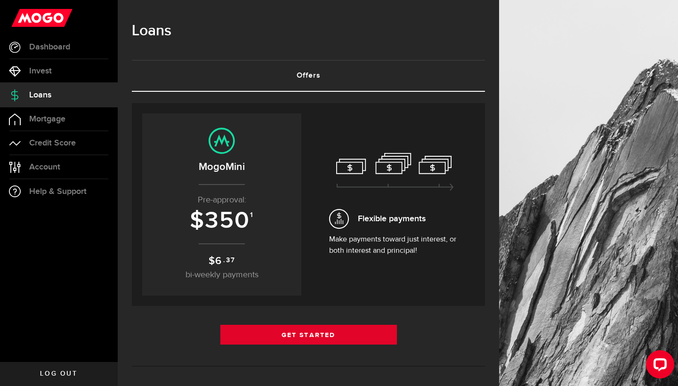
click at [347, 329] on link "Get Started" at bounding box center [308, 335] width 177 height 20
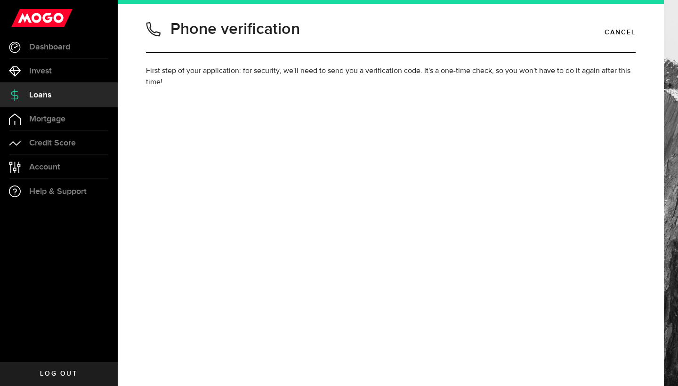
type input "4166624827"
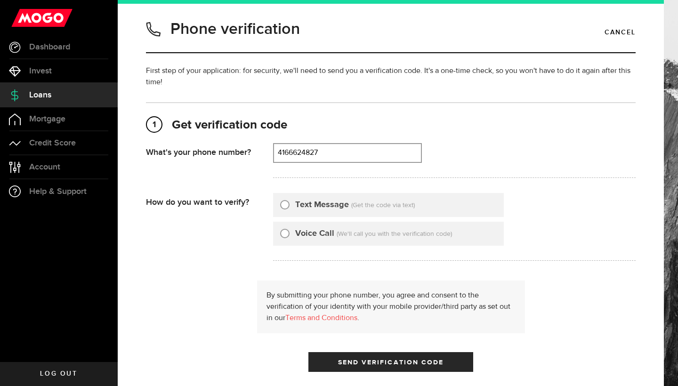
click at [287, 206] on input "Text Message" at bounding box center [284, 203] width 9 height 9
radio input "true"
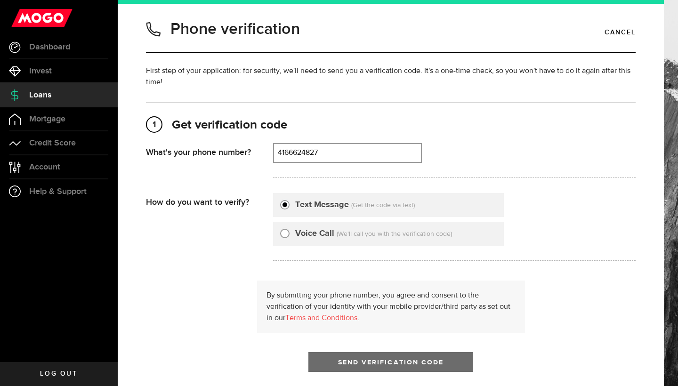
click at [366, 359] on button "Send Verification Code" at bounding box center [391, 362] width 165 height 20
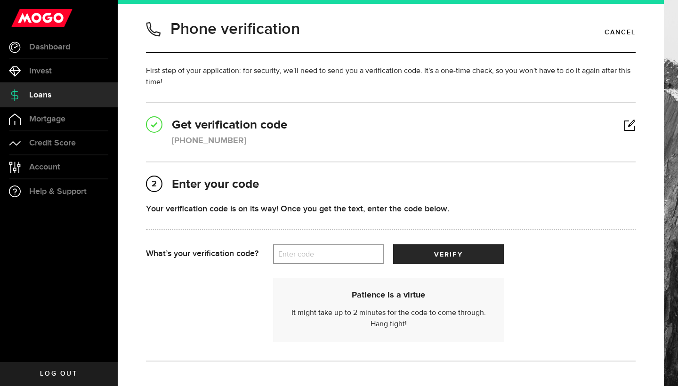
click at [283, 256] on label "Enter code" at bounding box center [328, 254] width 111 height 19
click at [283, 256] on input "Enter code" at bounding box center [328, 255] width 111 height 20
type input "76798"
click at [449, 254] on button "verify" at bounding box center [448, 255] width 111 height 20
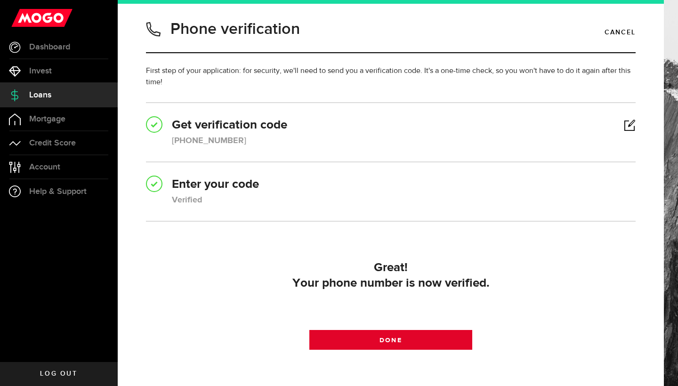
click at [406, 335] on link "Done" at bounding box center [391, 340] width 163 height 20
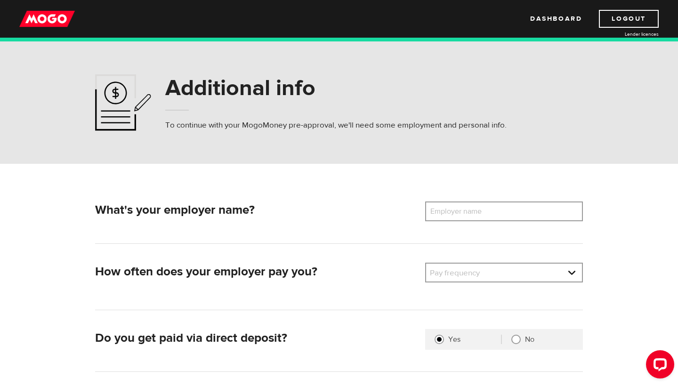
click at [466, 209] on label "Employer name" at bounding box center [463, 212] width 76 height 20
click at [466, 209] on input "Employer name" at bounding box center [504, 212] width 158 height 20
type input "Sysco"
drag, startPoint x: 466, startPoint y: 209, endPoint x: 466, endPoint y: 277, distance: 67.8
click at [466, 277] on link at bounding box center [504, 273] width 156 height 18
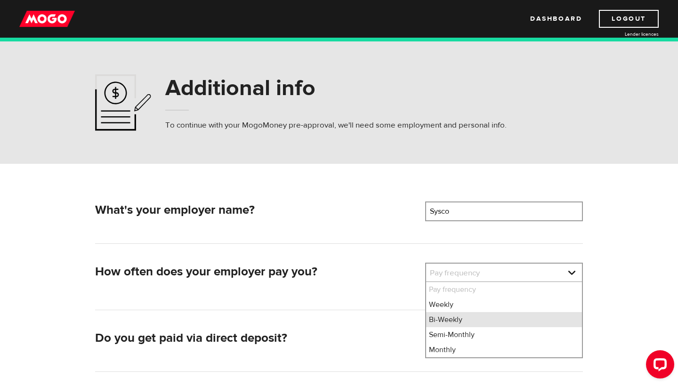
click at [449, 324] on li "Bi-Weekly" at bounding box center [504, 319] width 156 height 15
select select "2"
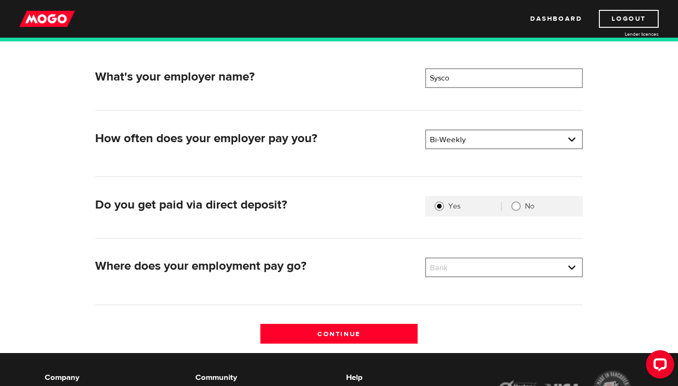
scroll to position [139, 0]
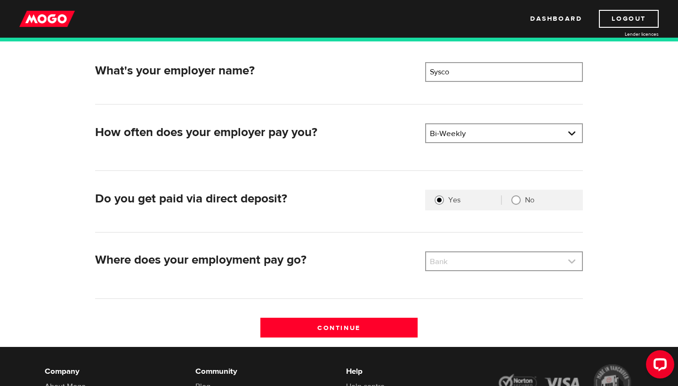
click at [469, 259] on link at bounding box center [504, 262] width 156 height 18
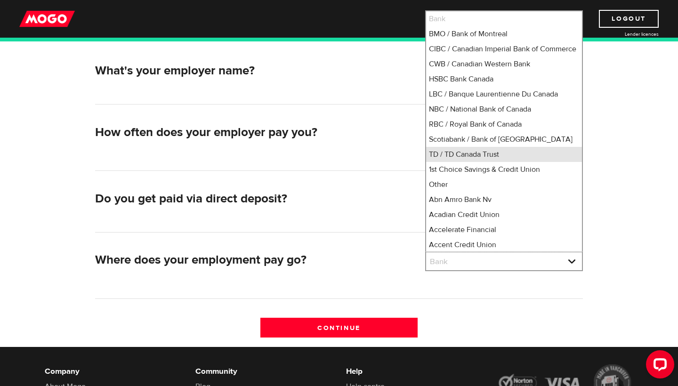
scroll to position [12, 0]
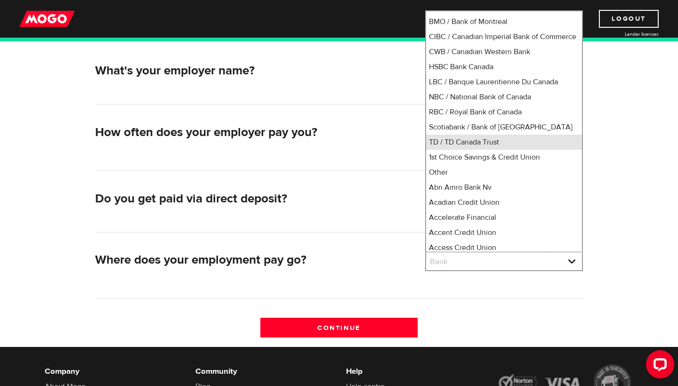
click at [452, 150] on li "TD / TD Canada Trust" at bounding box center [504, 142] width 156 height 15
select select "9"
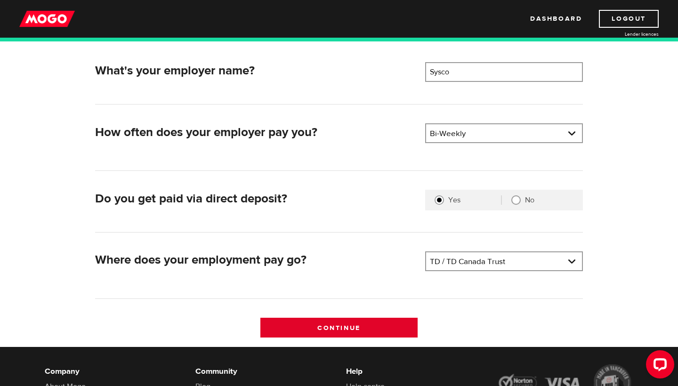
click at [351, 330] on input "Continue" at bounding box center [340, 328] width 158 height 20
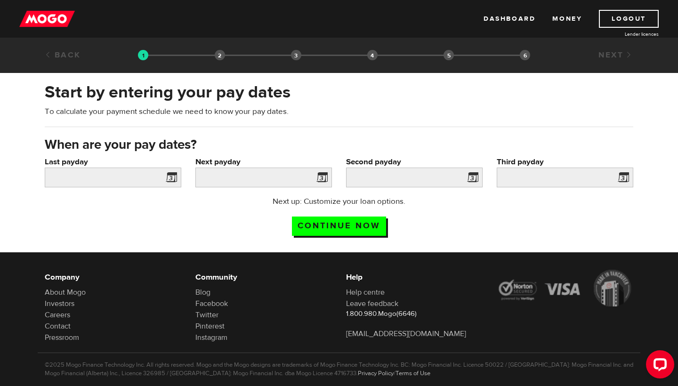
click at [171, 179] on span at bounding box center [170, 178] width 14 height 15
click at [126, 176] on input "Last payday" at bounding box center [113, 178] width 137 height 20
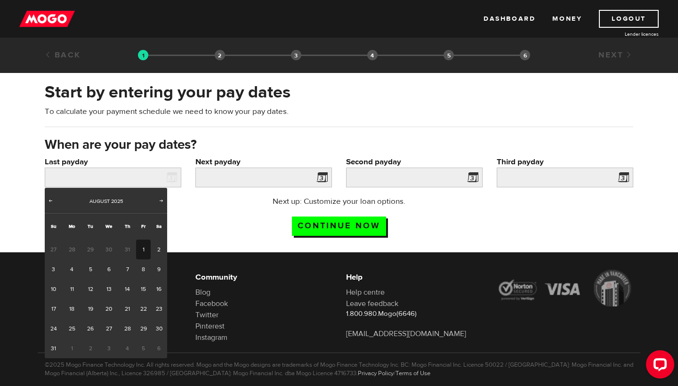
click at [143, 249] on link "1" at bounding box center [143, 250] width 15 height 20
type input "2025/08/01"
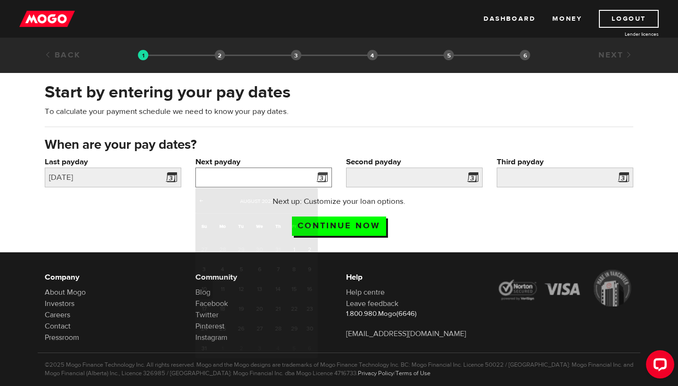
click at [235, 181] on input "Next payday" at bounding box center [264, 178] width 137 height 20
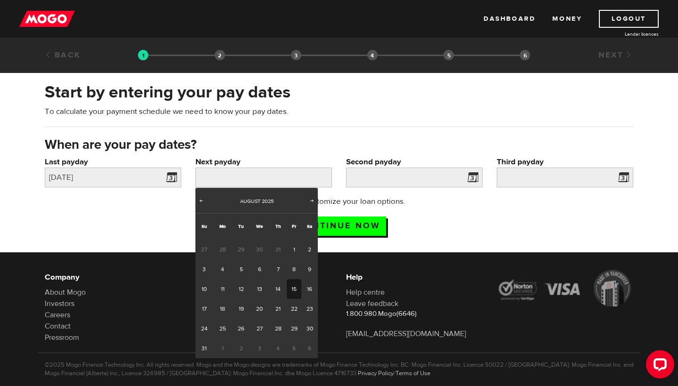
click at [295, 286] on link "15" at bounding box center [294, 289] width 15 height 20
type input "2025/08/15"
type input "2025/8/29"
type input "2025/9/12"
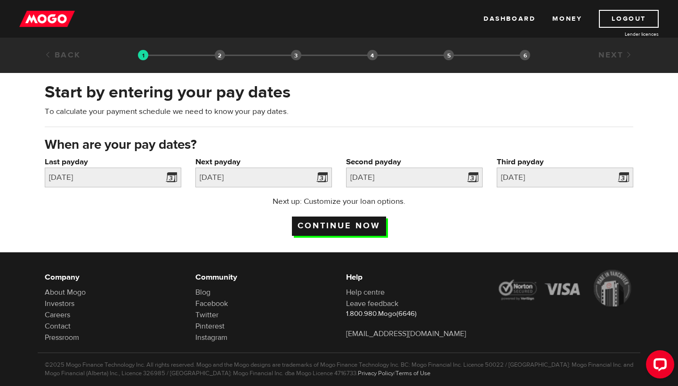
click at [372, 226] on input "Continue now" at bounding box center [339, 226] width 94 height 19
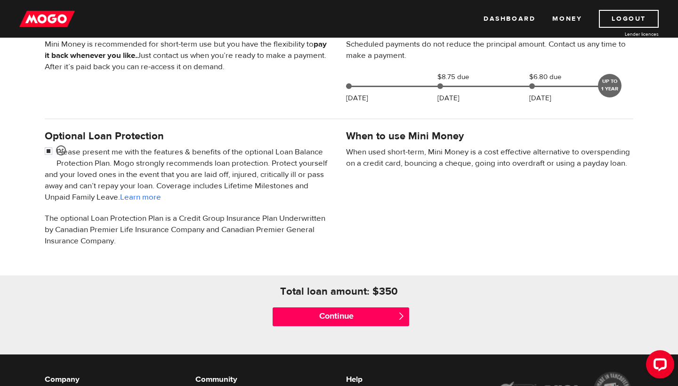
scroll to position [229, 0]
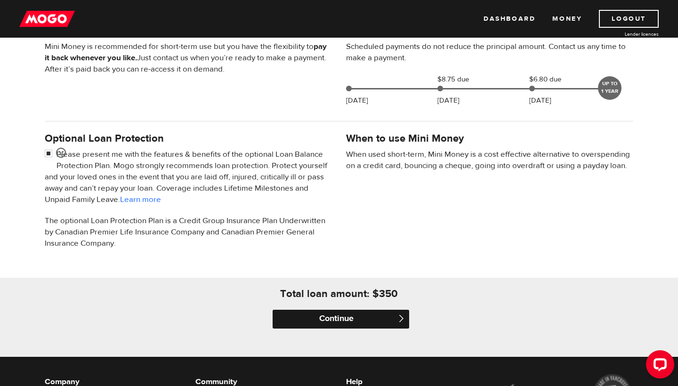
click at [353, 318] on input "Continue" at bounding box center [341, 319] width 137 height 19
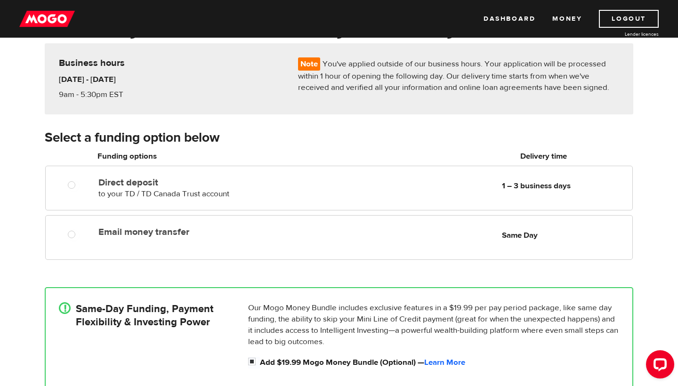
scroll to position [77, 0]
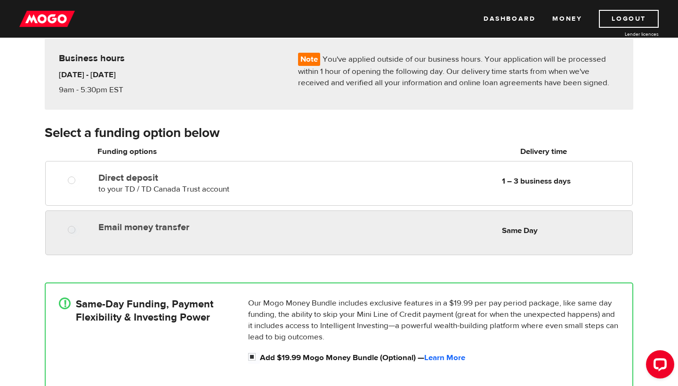
radio input "true"
click at [231, 221] on div "Email money transfer Delivery in Same Day" at bounding box center [207, 225] width 224 height 15
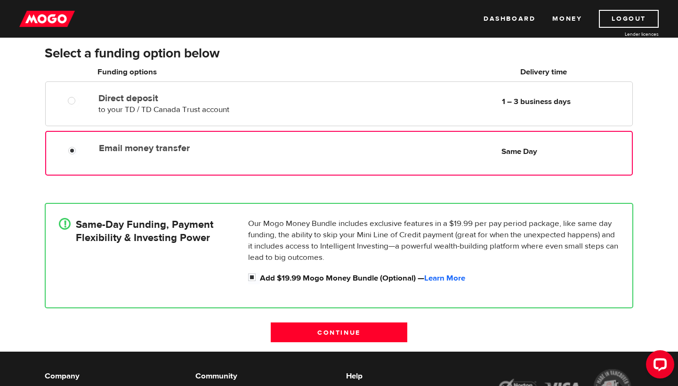
scroll to position [162, 0]
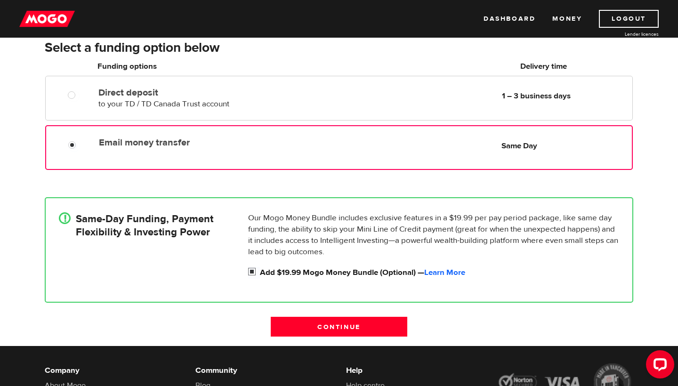
click at [253, 272] on input "Add $19.99 Mogo Money Bundle (Optional) — Learn More" at bounding box center [254, 273] width 12 height 12
checkbox input "false"
radio input "false"
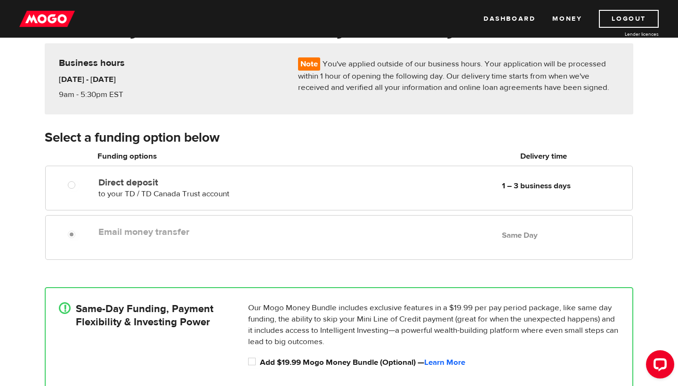
scroll to position [68, 0]
